Goal: Task Accomplishment & Management: Manage account settings

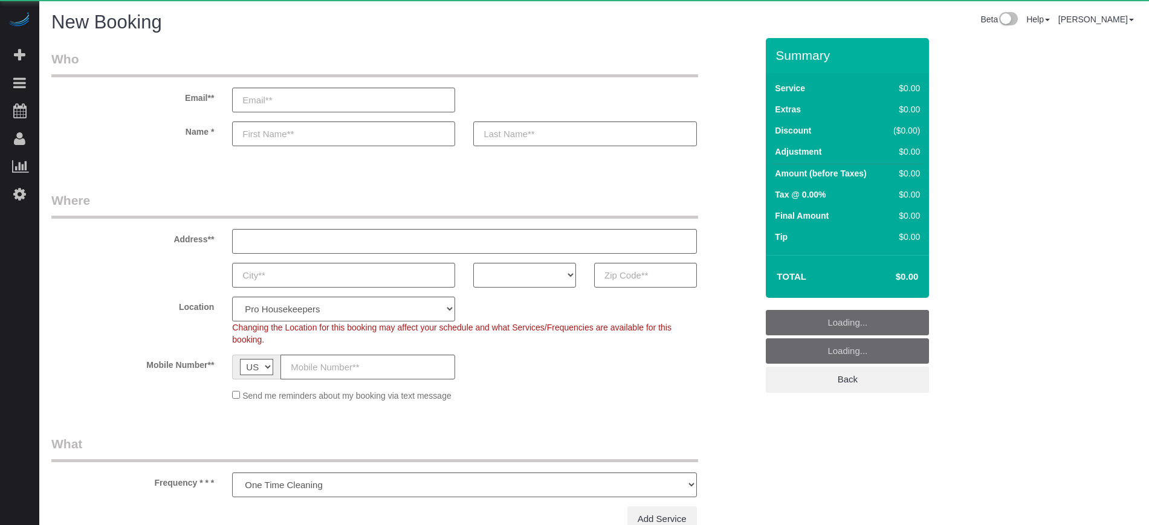
select select "number:9"
select select "object:611"
select select "4"
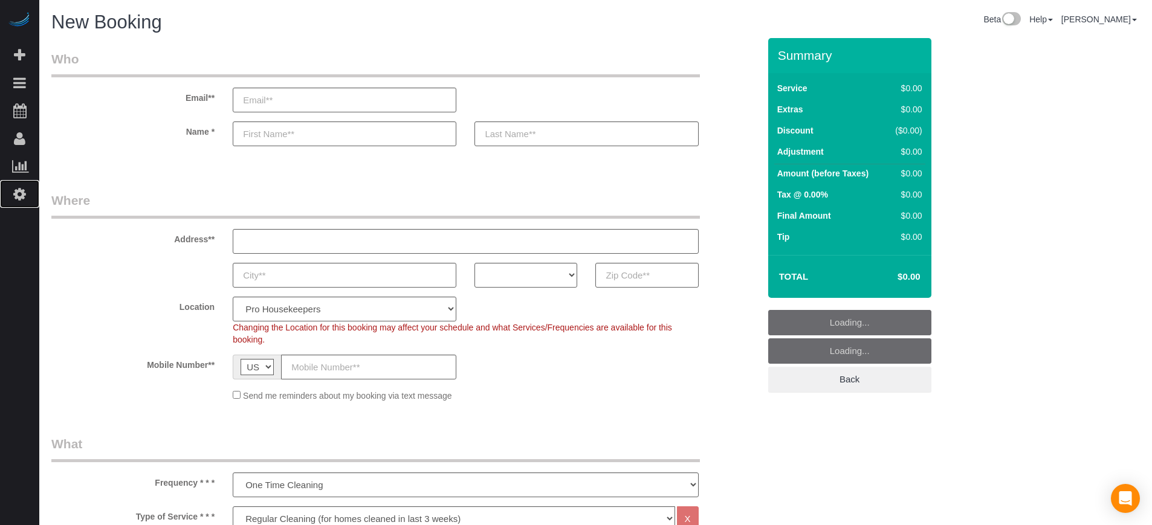
click at [30, 194] on link "Settings" at bounding box center [19, 194] width 39 height 28
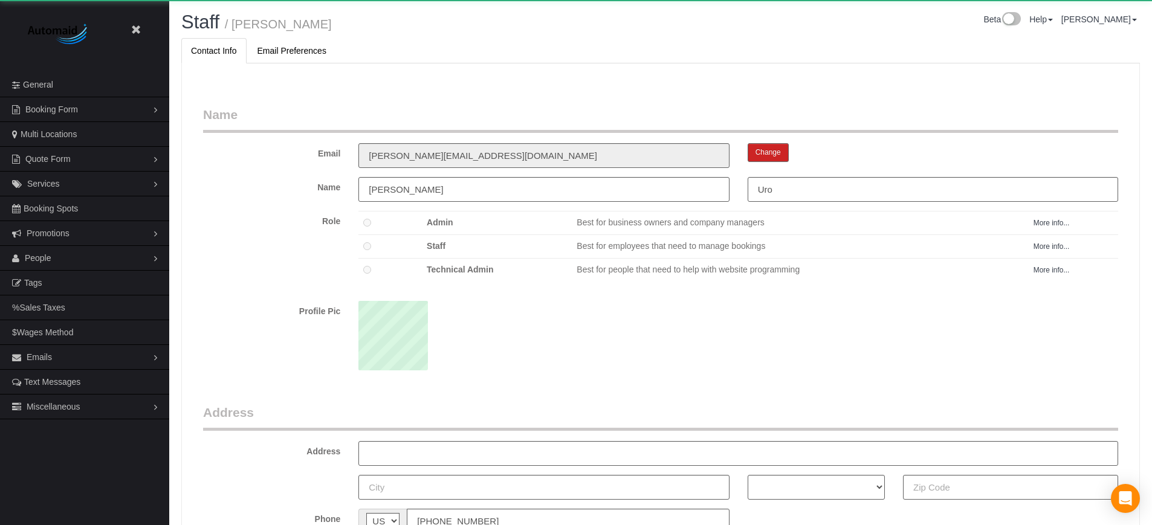
scroll to position [786, 1152]
click at [51, 259] on link "People" at bounding box center [84, 258] width 169 height 24
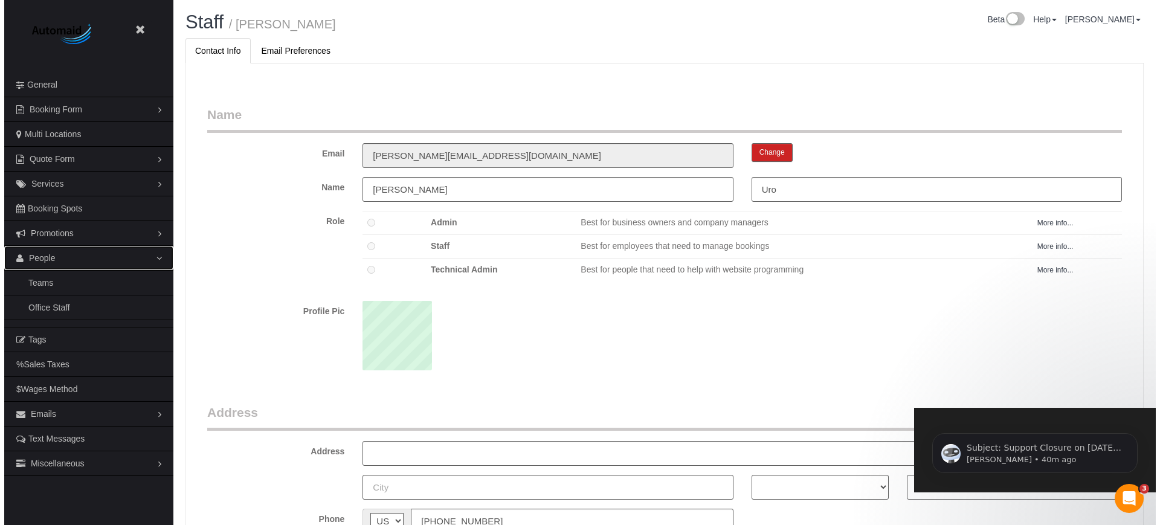
scroll to position [0, 0]
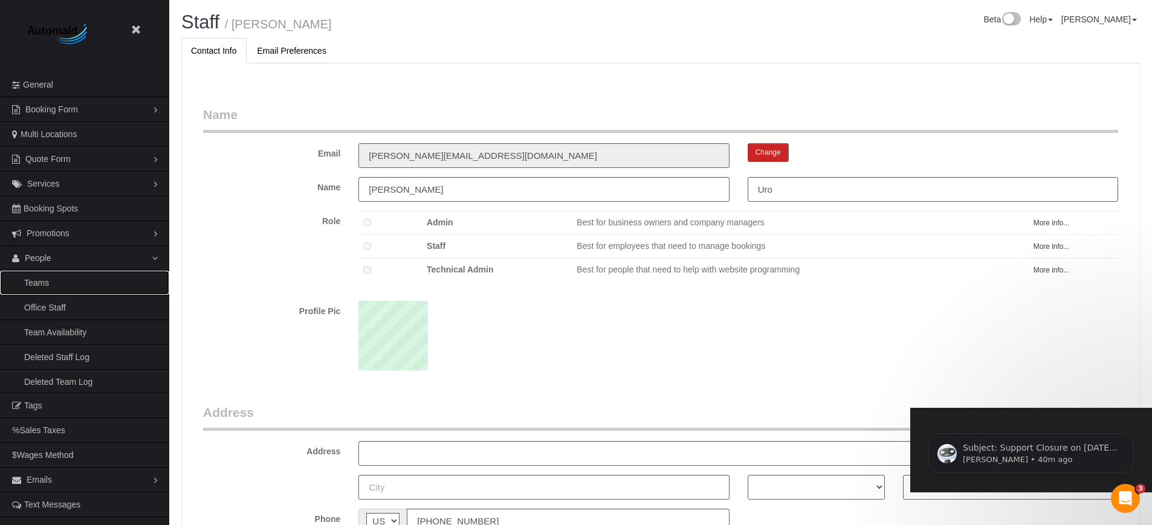
click at [54, 282] on link "Teams" at bounding box center [84, 283] width 169 height 24
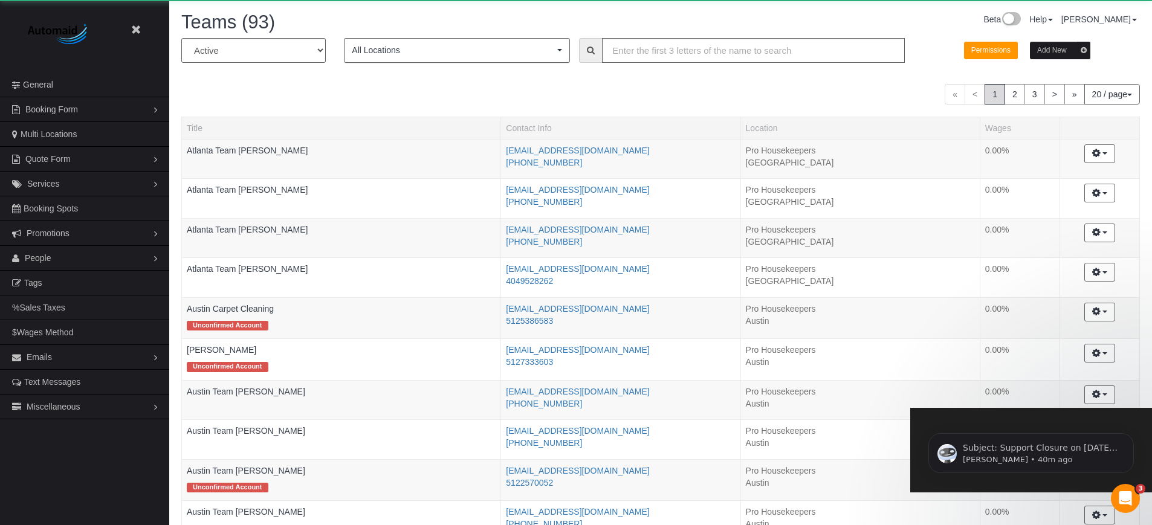
scroll to position [1025, 1152]
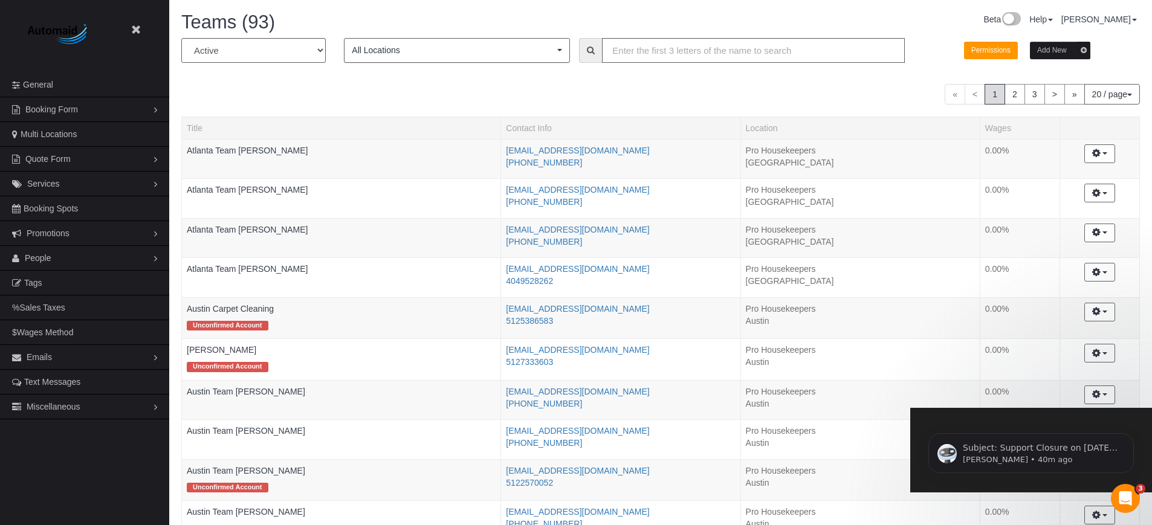
click at [413, 57] on button "All Locations" at bounding box center [457, 50] width 226 height 25
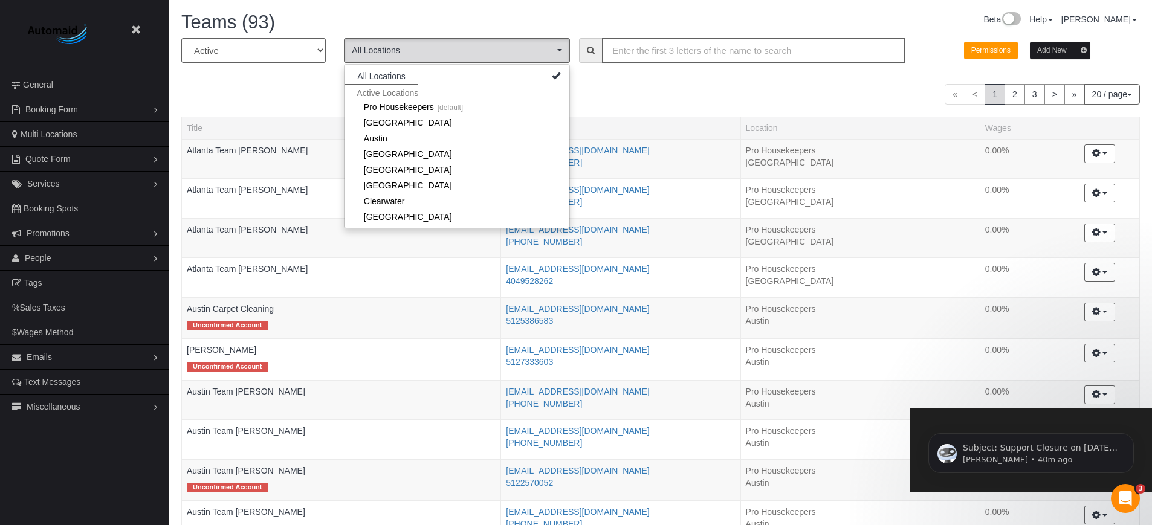
click at [754, 48] on input "text" at bounding box center [753, 50] width 303 height 25
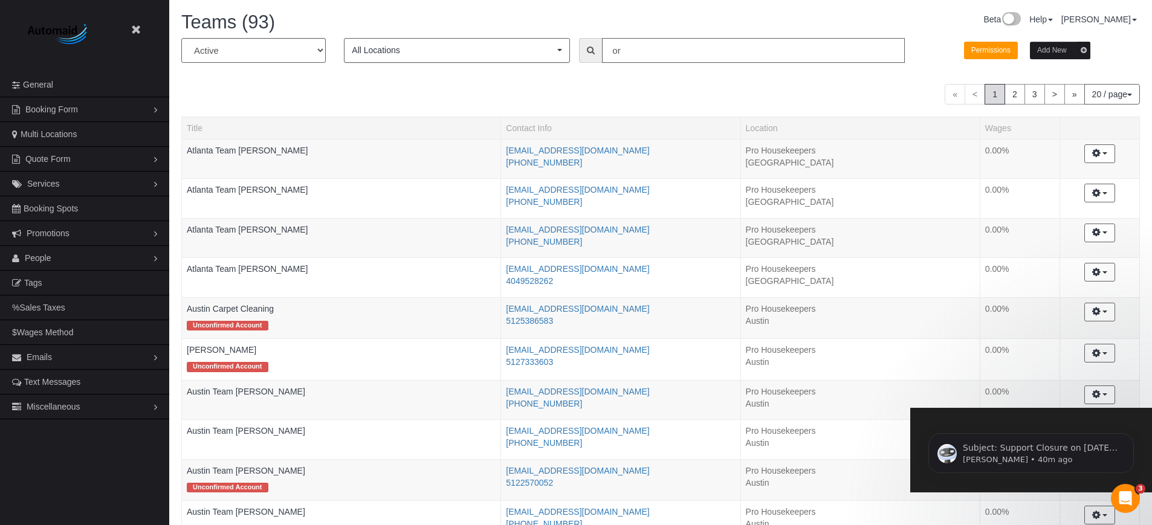
type input "o"
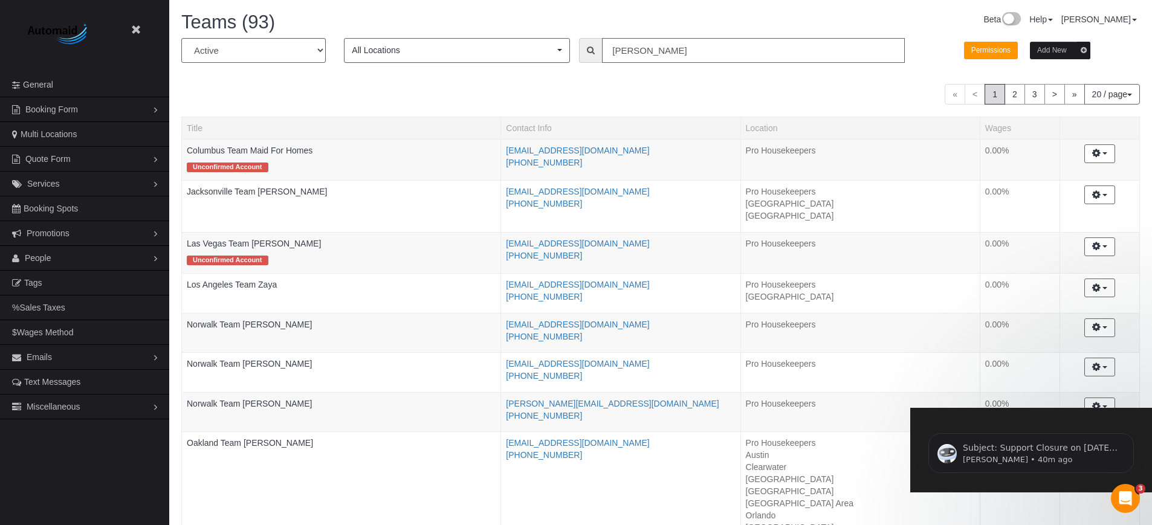
scroll to position [60178, 59266]
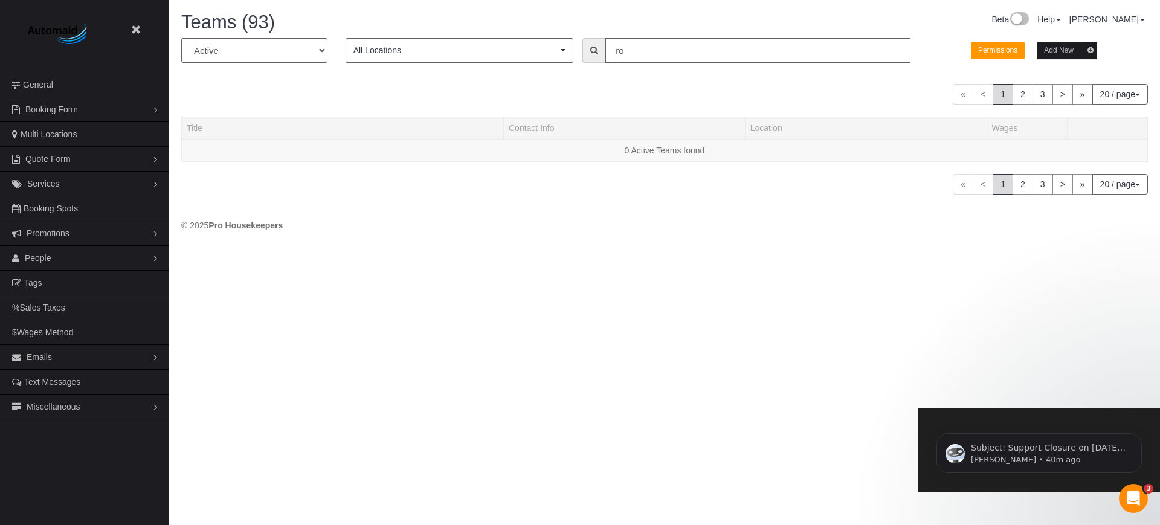
type input "r"
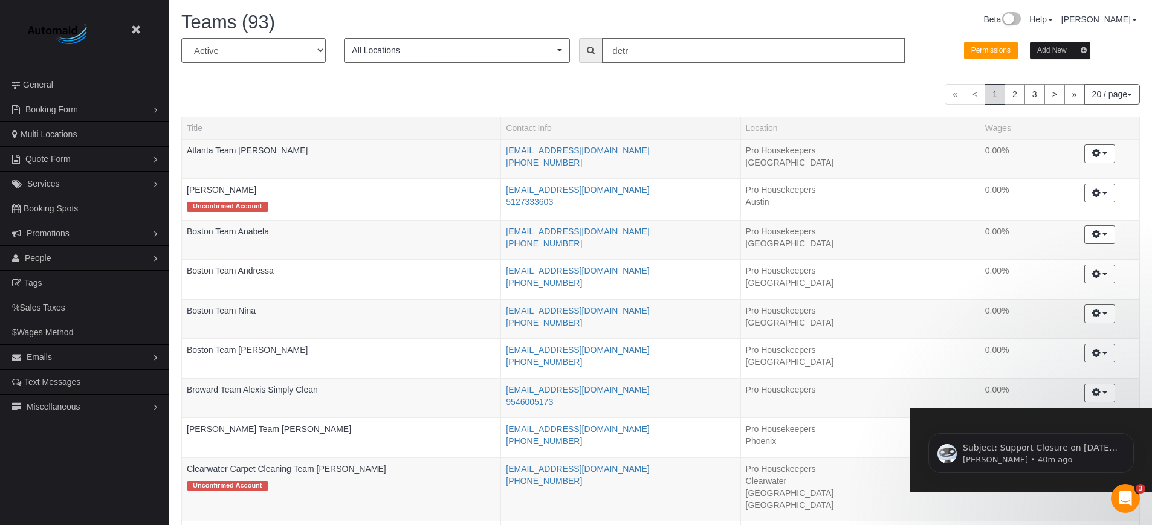
scroll to position [60159, 59266]
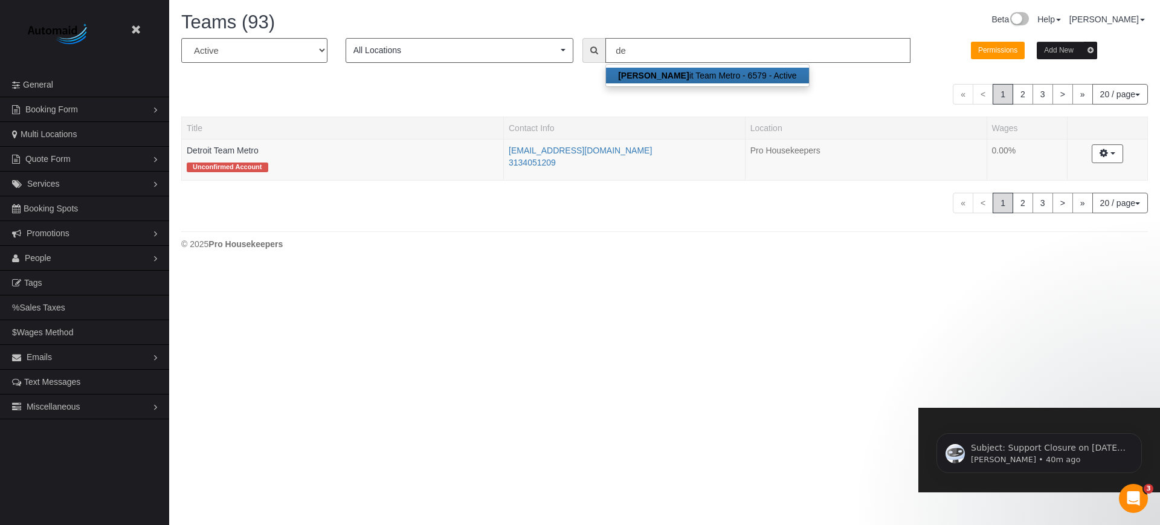
type input "d"
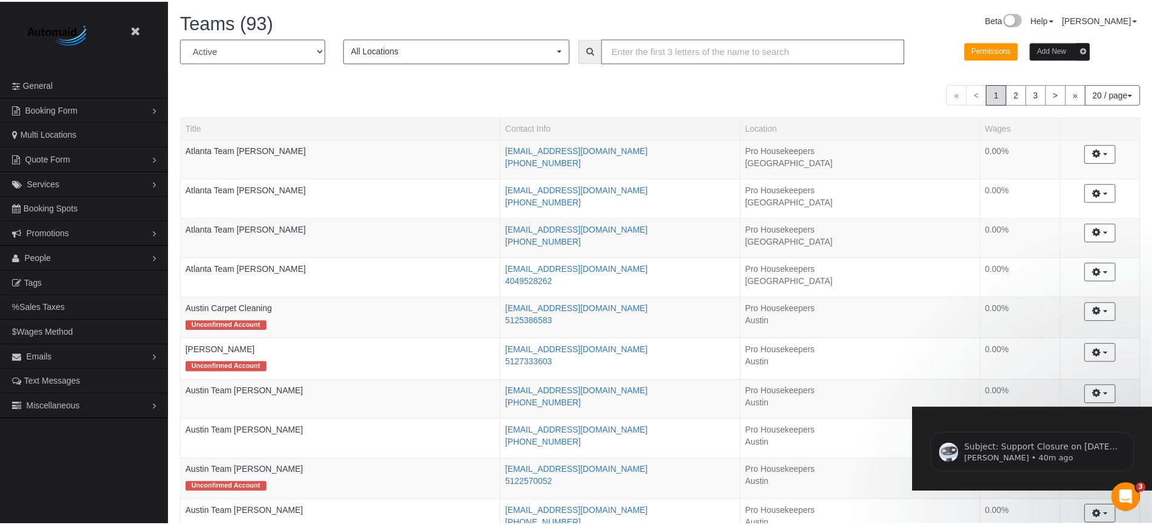
scroll to position [1025, 1152]
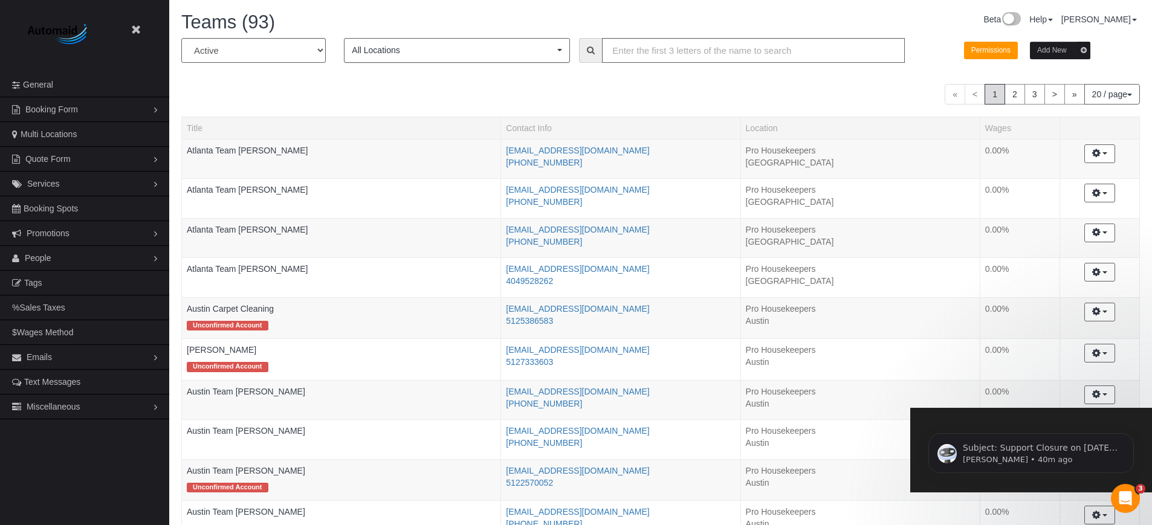
click at [546, 86] on div "« < 1 2 3 > » 20 / page 10 / page 20 / page 30 / page 40 / page 50 / page 100 /…" at bounding box center [660, 94] width 958 height 21
click at [94, 464] on div "Beta Close Settings General Booking Form Install Form Customize Form Fields Def…" at bounding box center [84, 512] width 169 height 1025
